Goal: Transaction & Acquisition: Purchase product/service

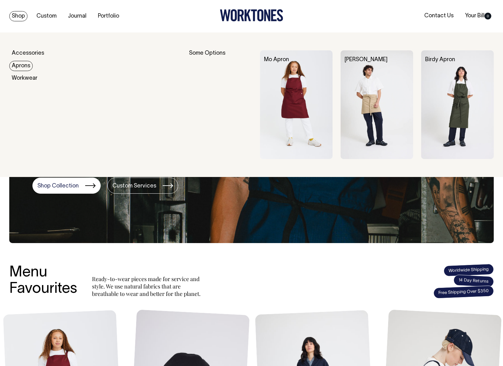
click at [15, 66] on link "Aprons" at bounding box center [20, 66] width 23 height 10
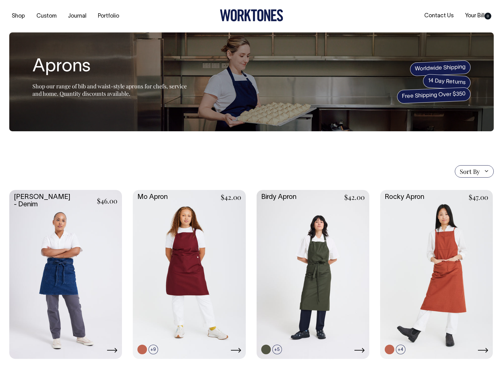
click at [102, 222] on link at bounding box center [65, 274] width 113 height 168
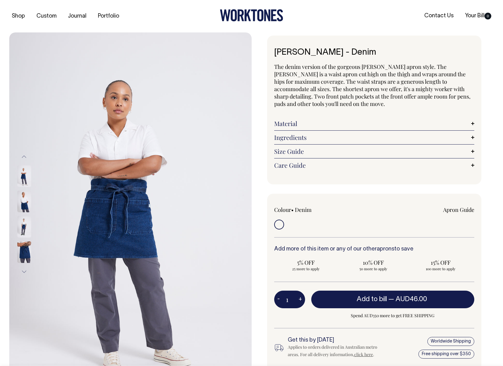
click at [21, 247] on img at bounding box center [24, 252] width 14 height 22
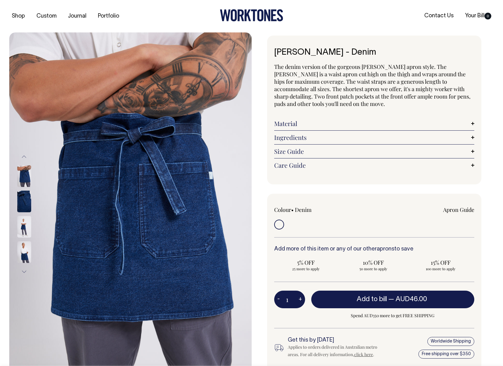
drag, startPoint x: 140, startPoint y: 145, endPoint x: 313, endPoint y: 9, distance: 219.7
